Goal: Find specific page/section: Find specific page/section

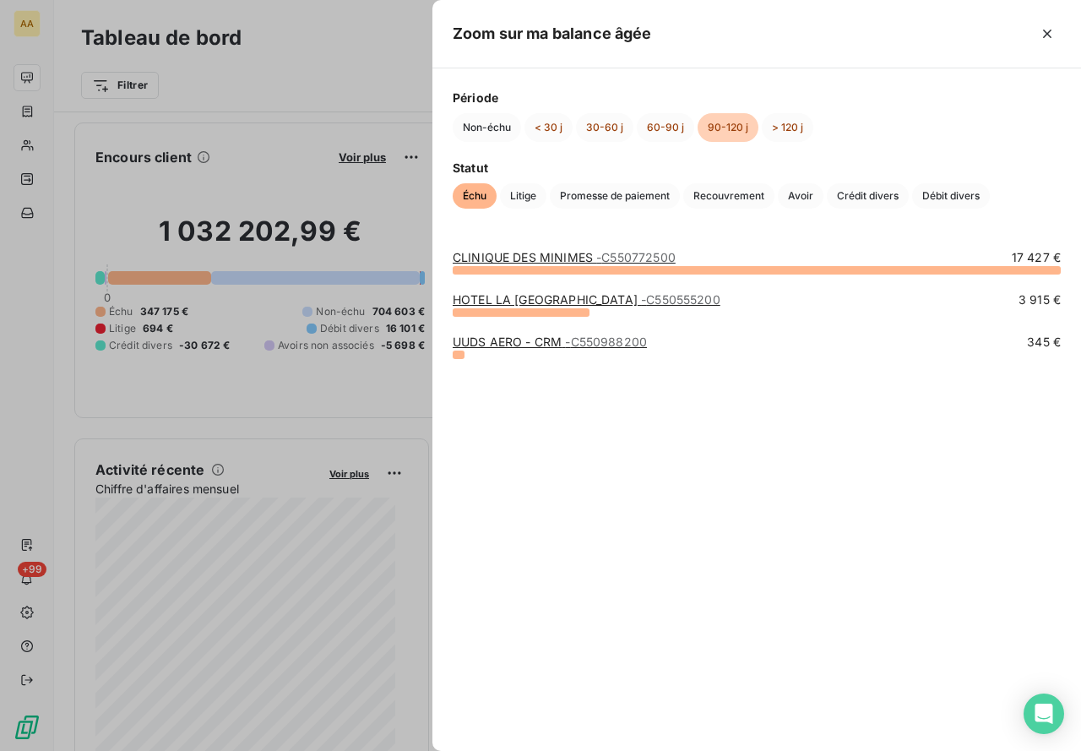
scroll to position [170, 0]
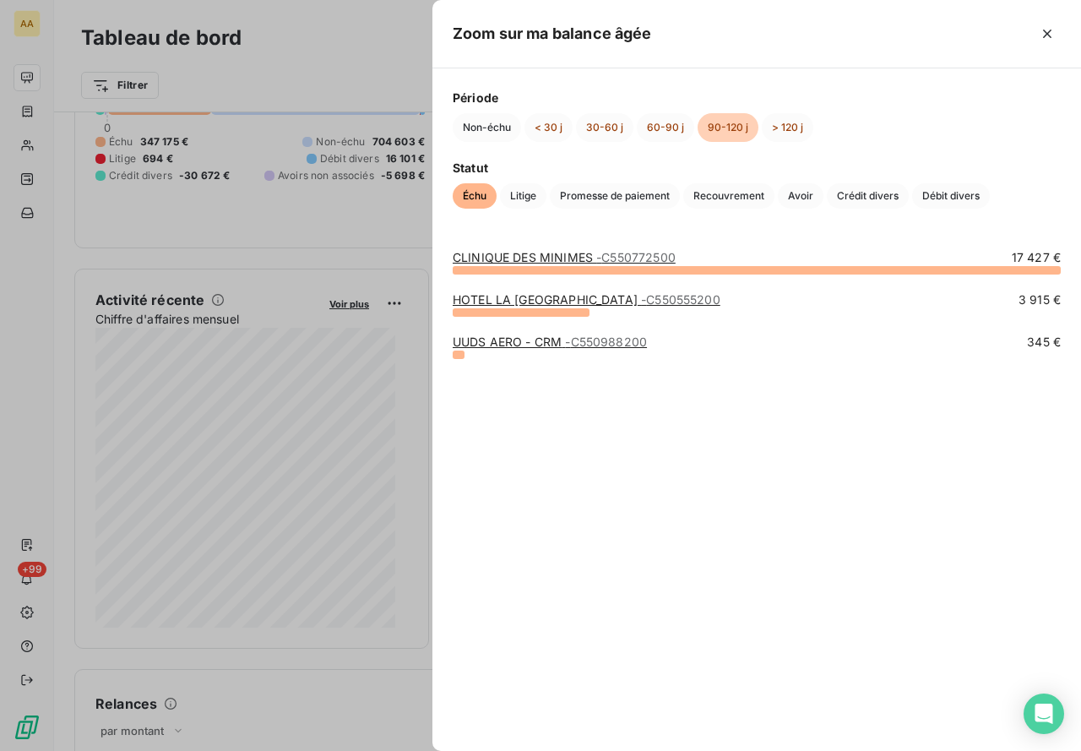
click at [27, 149] on div at bounding box center [540, 375] width 1081 height 751
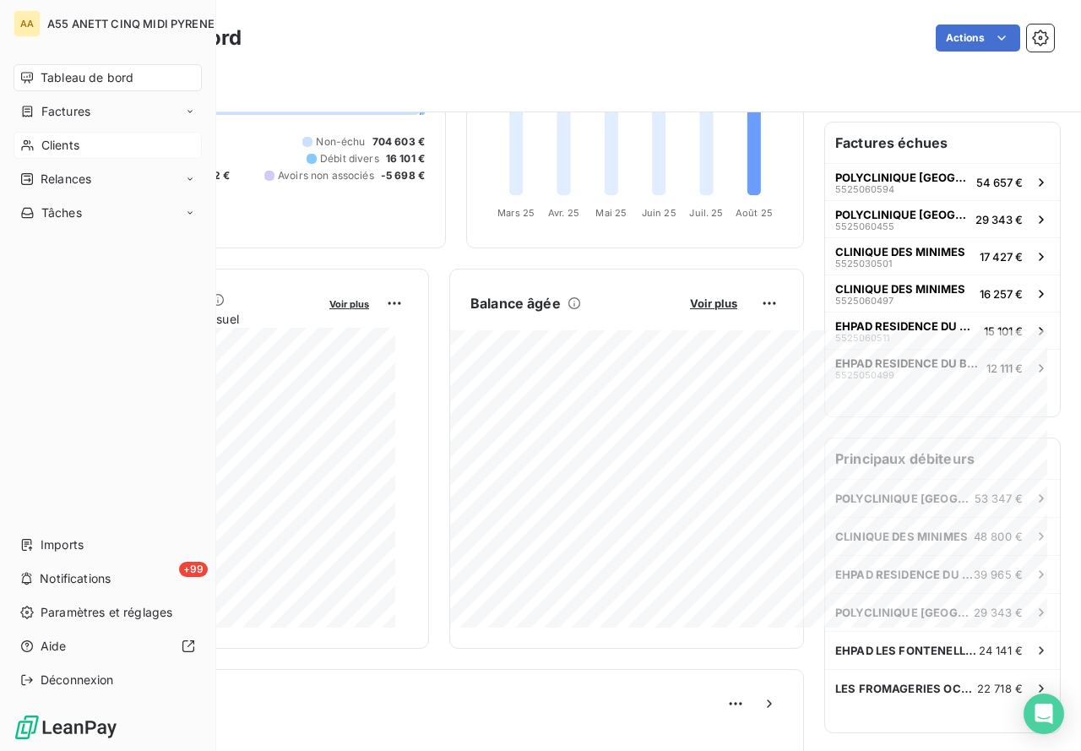
click at [30, 149] on icon at bounding box center [27, 145] width 12 height 11
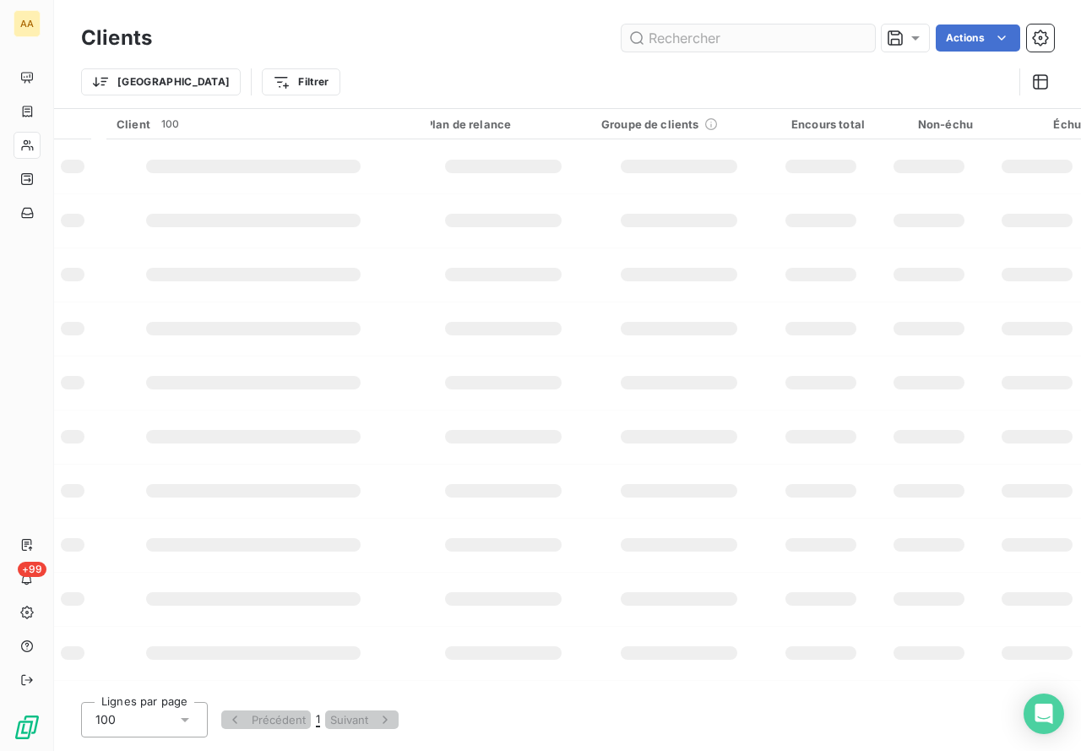
click at [776, 45] on input "text" at bounding box center [747, 37] width 253 height 27
type input "4412"
click at [719, 41] on input "4412" at bounding box center [747, 37] width 253 height 27
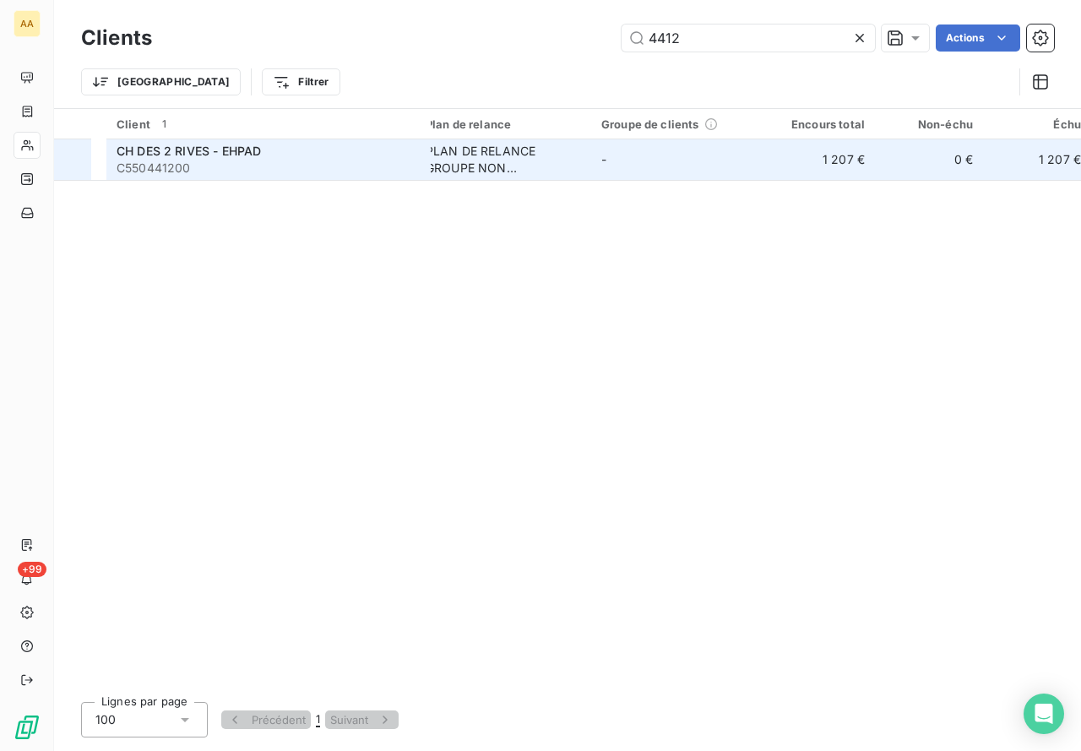
click at [482, 162] on div "PLAN DE RELANCE GROUPE NON AUTOMATIQUE" at bounding box center [503, 160] width 155 height 34
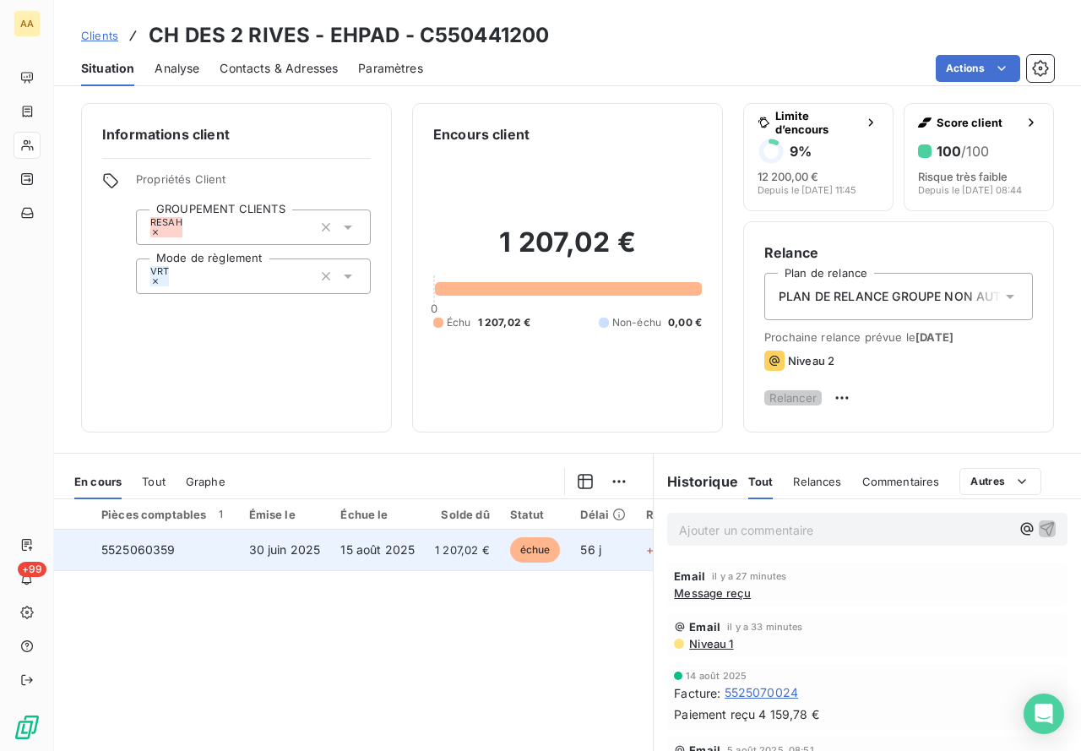
click at [160, 556] on span "5525060359" at bounding box center [138, 549] width 74 height 14
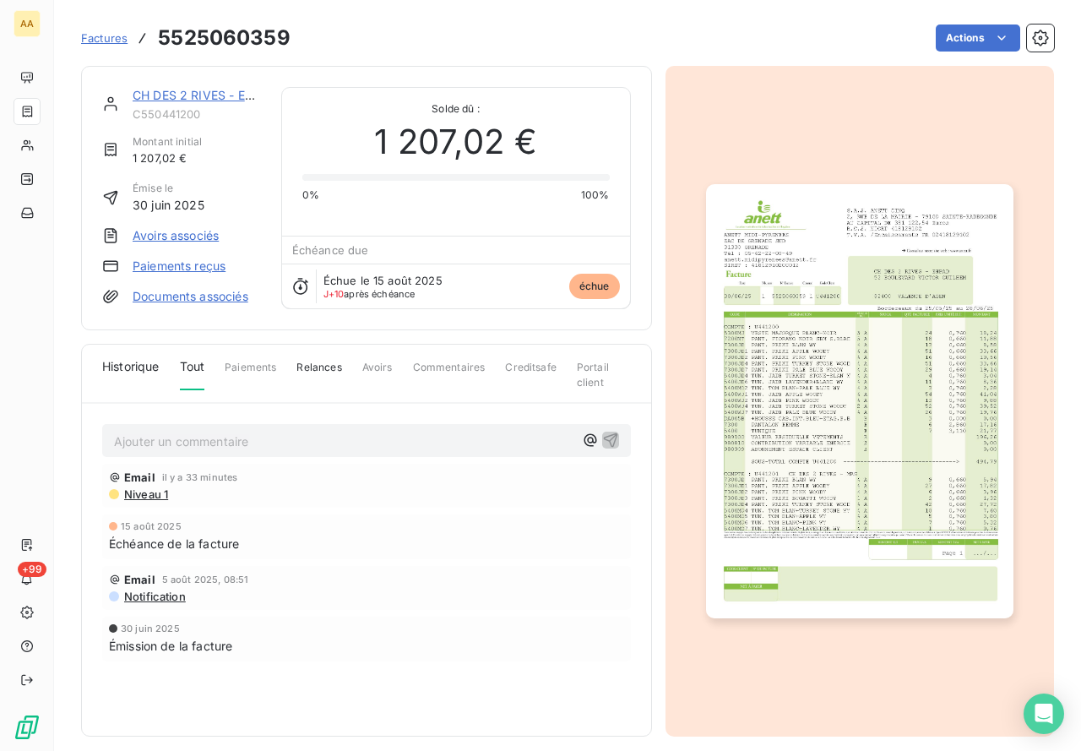
click at [165, 448] on p "Ajouter un commentaire ﻿" at bounding box center [344, 441] width 461 height 21
